Goal: Task Accomplishment & Management: Manage account settings

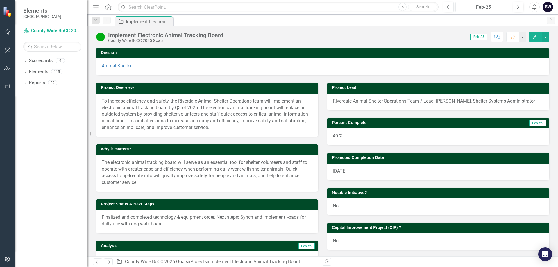
click at [503, 7] on div "Feb-25" at bounding box center [483, 7] width 52 height 7
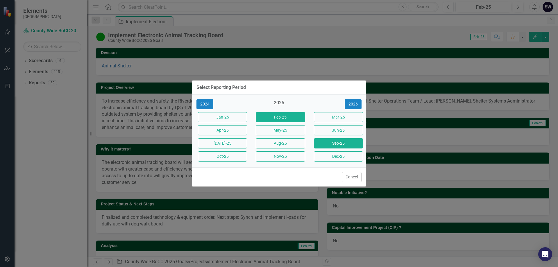
click at [326, 144] on button "Sep-25" at bounding box center [338, 143] width 49 height 10
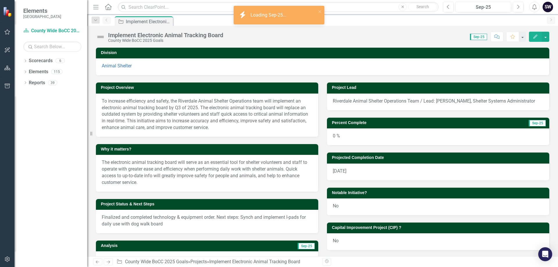
click at [532, 37] on button "Edit" at bounding box center [535, 37] width 13 height 10
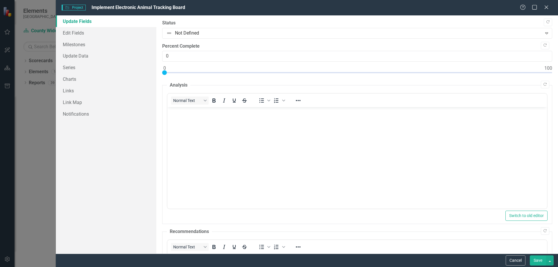
click at [189, 126] on body "Rich Text Area. Press ALT-0 for help." at bounding box center [357, 150] width 380 height 87
type input "85"
drag, startPoint x: 166, startPoint y: 74, endPoint x: 490, endPoint y: 78, distance: 324.3
click at [490, 78] on div at bounding box center [357, 73] width 390 height 7
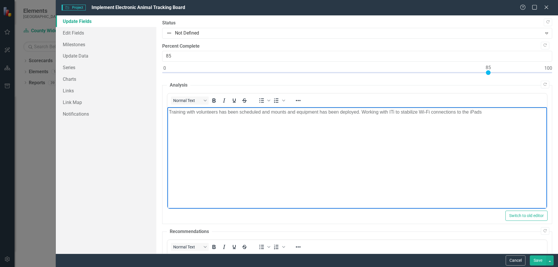
click at [489, 112] on p "Training with volunteers has been scheduled and mounts and equipment has been d…" at bounding box center [357, 112] width 377 height 7
click at [486, 113] on p "Training with volunteers has been scheduled and mounts and equipment has been d…" at bounding box center [357, 112] width 377 height 7
click at [196, 112] on p "Training with volunteers has been scheduled and mounts and equipment has been d…" at bounding box center [357, 112] width 377 height 7
click at [535, 112] on p "Training with mentor volunteers has been scheduled and mounts and equipment has…" at bounding box center [357, 112] width 377 height 7
click at [539, 259] on button "Save" at bounding box center [538, 260] width 16 height 10
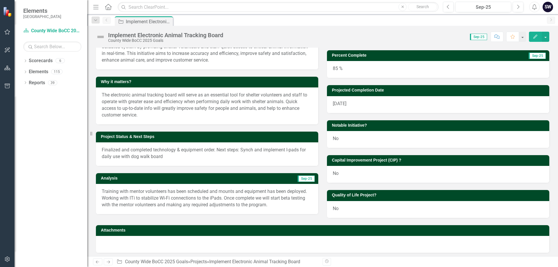
scroll to position [76, 0]
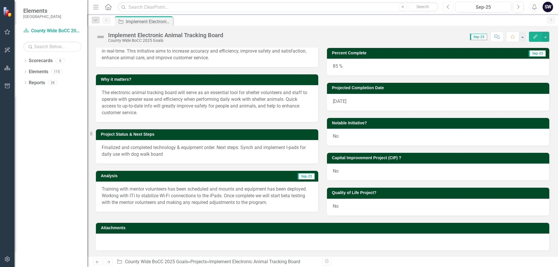
click at [449, 8] on icon "Previous" at bounding box center [448, 6] width 3 height 5
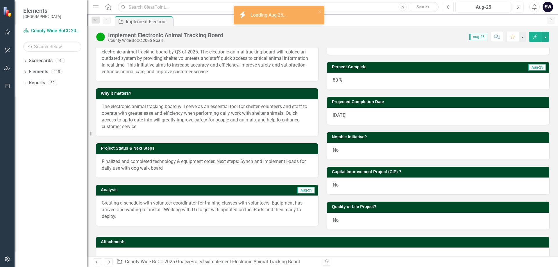
scroll to position [58, 0]
